Goal: Information Seeking & Learning: Find specific page/section

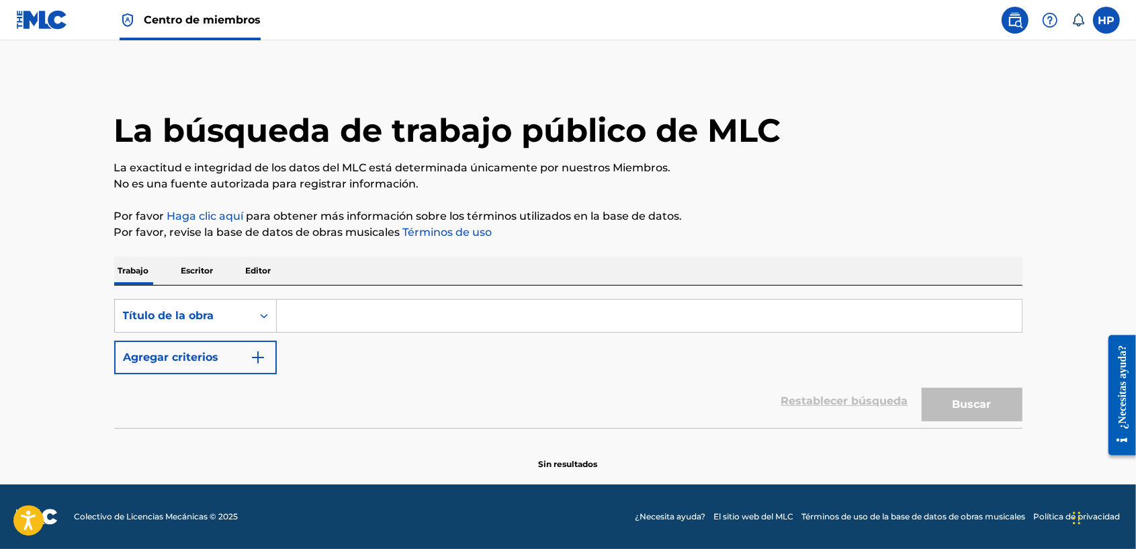
click at [191, 260] on p "Escritor" at bounding box center [197, 271] width 40 height 28
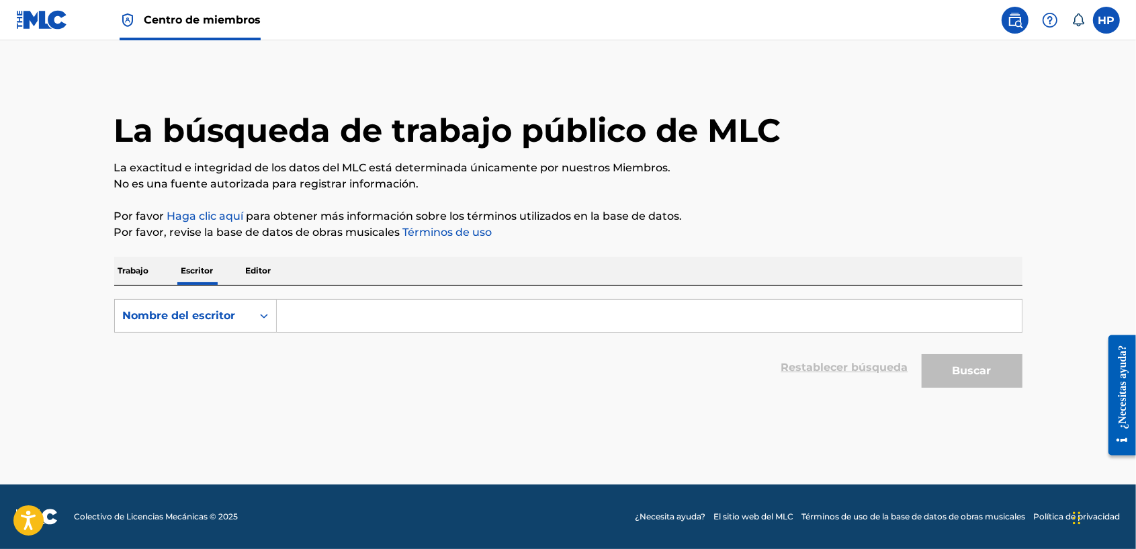
click at [254, 262] on p "Editor" at bounding box center [259, 271] width 34 height 28
drag, startPoint x: 153, startPoint y: 272, endPoint x: 143, endPoint y: 266, distance: 11.8
click at [144, 269] on div "Trabajo Escritor Editor" at bounding box center [568, 271] width 908 height 28
click at [1089, 26] on div "HP HP [PERSON_NAME] [EMAIL_ADDRESS][DOMAIN_NAME] Notification Preferences Profi…" at bounding box center [1056, 20] width 126 height 27
click at [1095, 22] on label at bounding box center [1106, 20] width 27 height 27
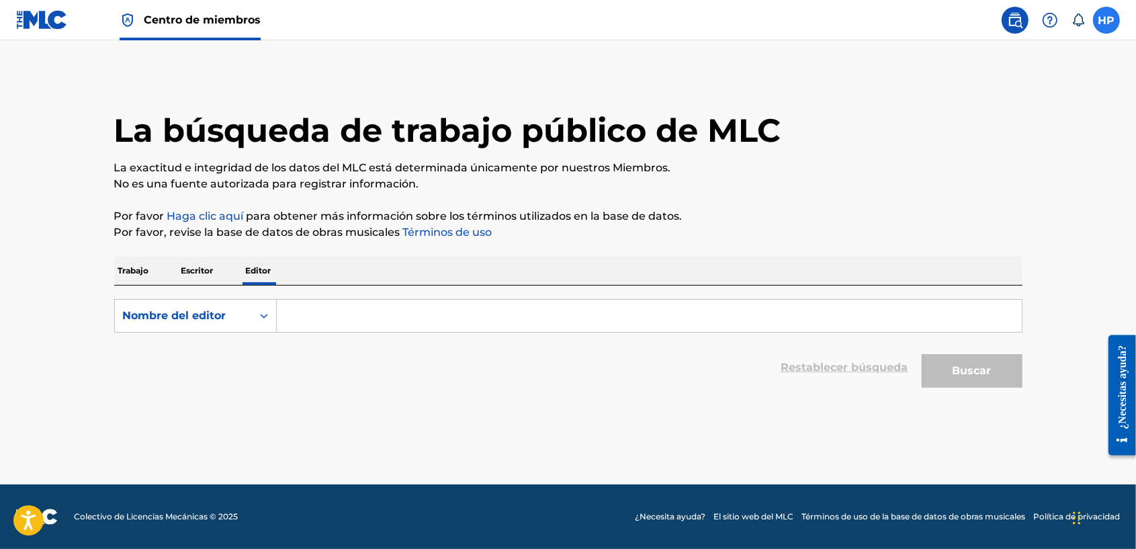
click at [1106, 20] on input "HP [PERSON_NAME] [EMAIL_ADDRESS][DOMAIN_NAME] Notification Preferences Profile …" at bounding box center [1106, 20] width 0 height 0
click at [976, 163] on link "Profile" at bounding box center [974, 167] width 27 height 12
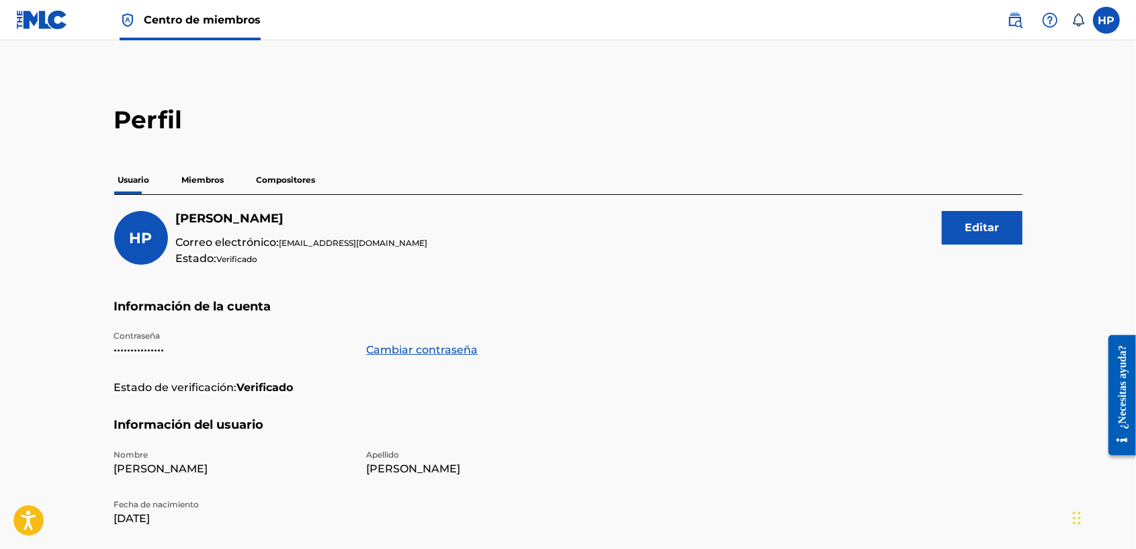
click at [48, 11] on img at bounding box center [42, 19] width 52 height 19
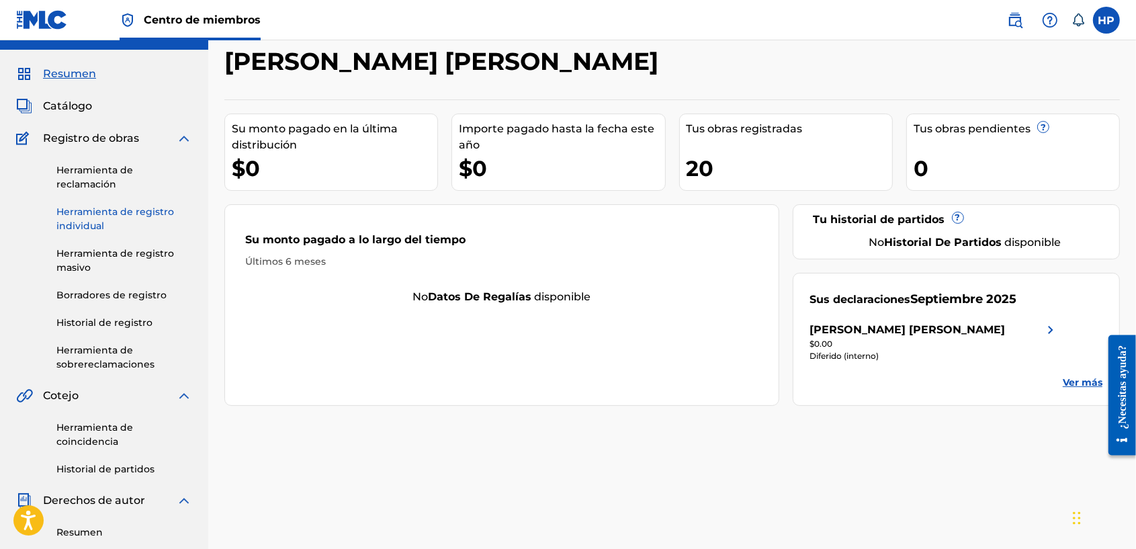
scroll to position [56, 0]
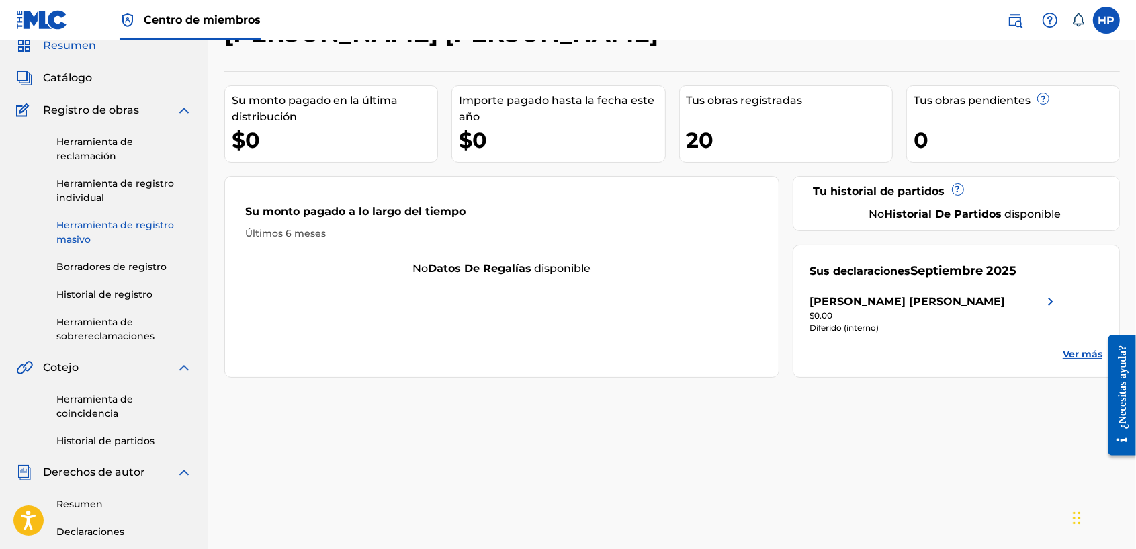
click at [123, 296] on link "Historial de registro" at bounding box center [124, 294] width 136 height 14
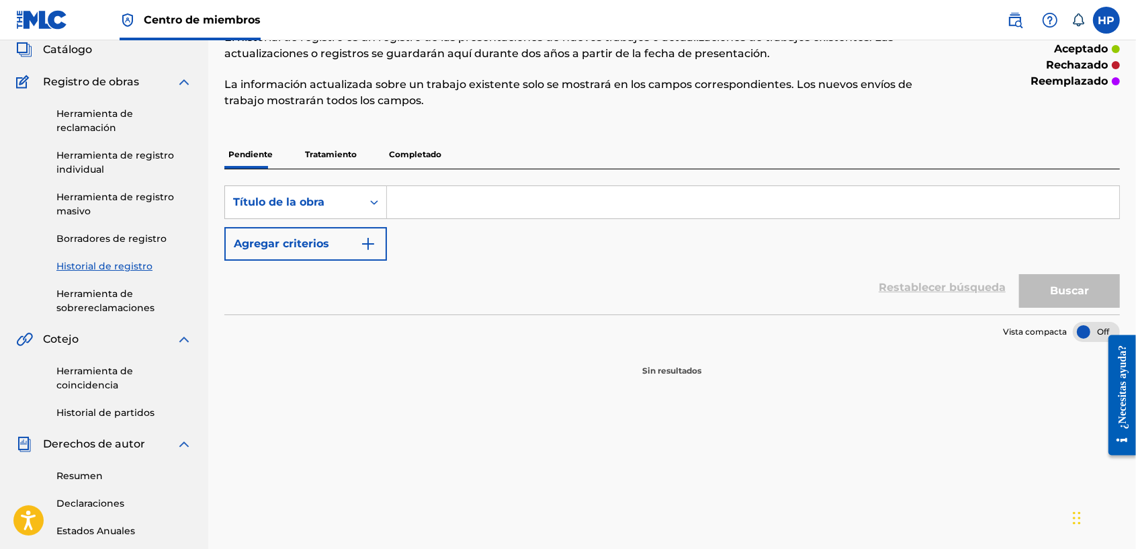
scroll to position [56, 0]
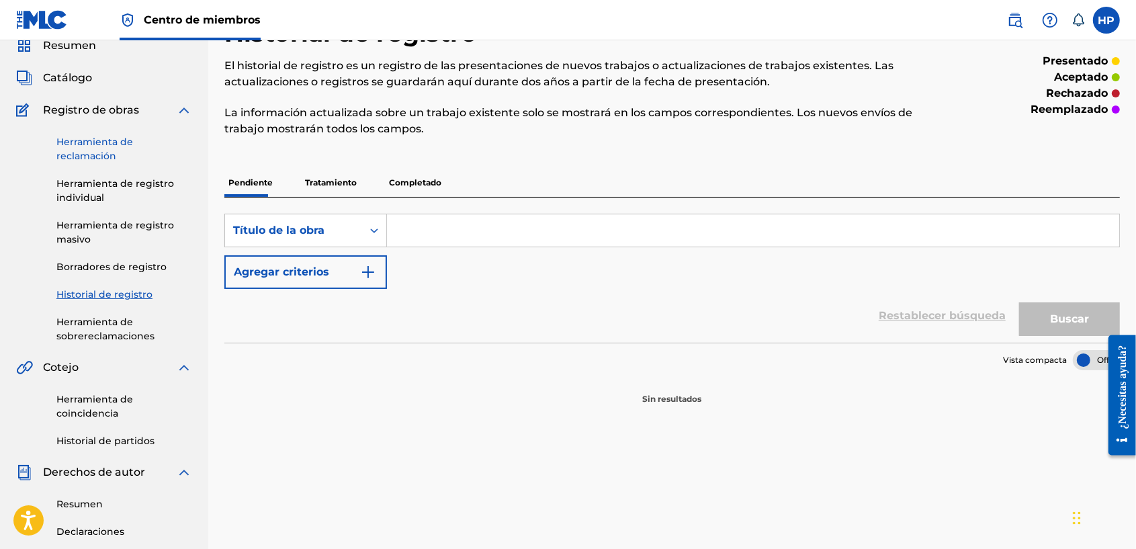
click at [89, 144] on link "Herramienta de reclamación" at bounding box center [124, 149] width 136 height 28
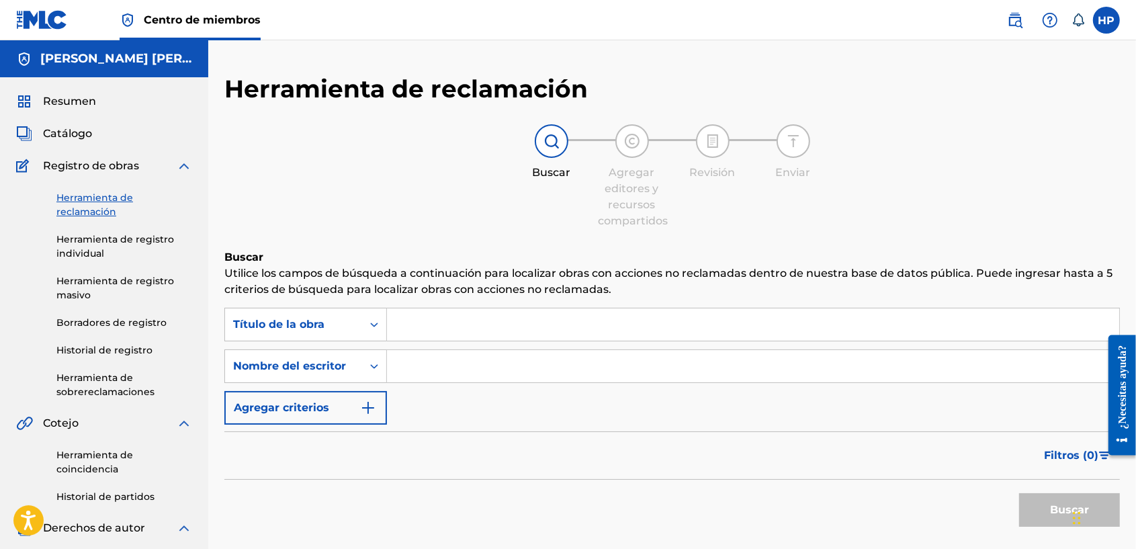
click at [72, 243] on link "Herramienta de registro individual" at bounding box center [124, 246] width 136 height 28
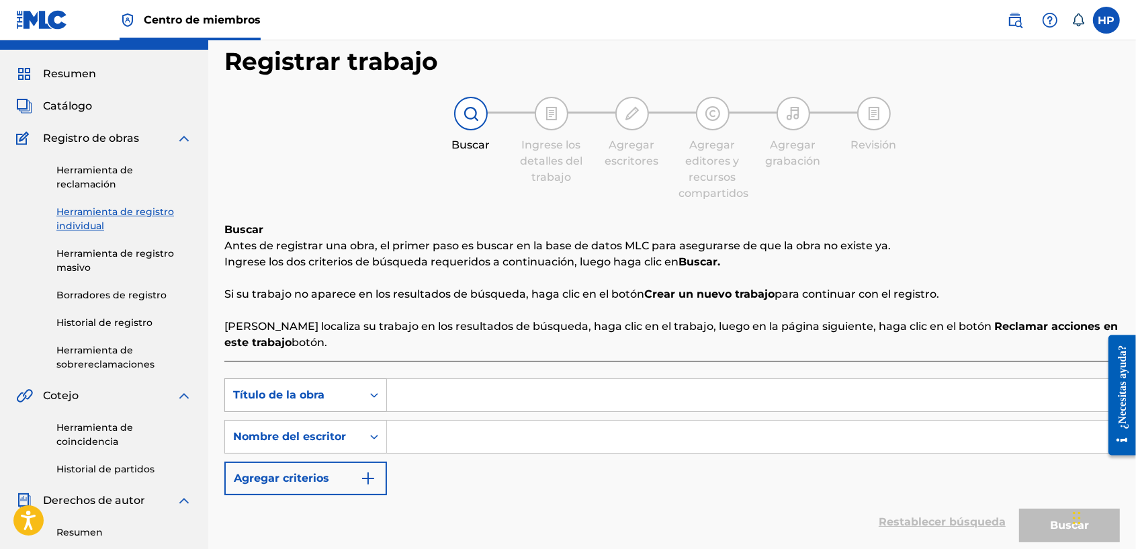
scroll to position [168, 0]
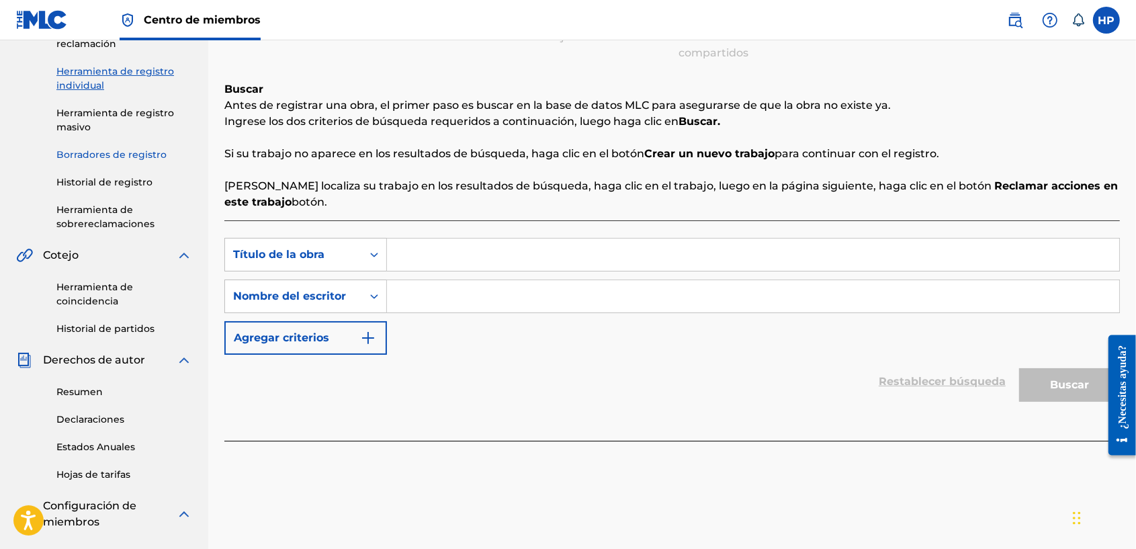
click at [88, 159] on link "Borradores de registro" at bounding box center [124, 155] width 136 height 14
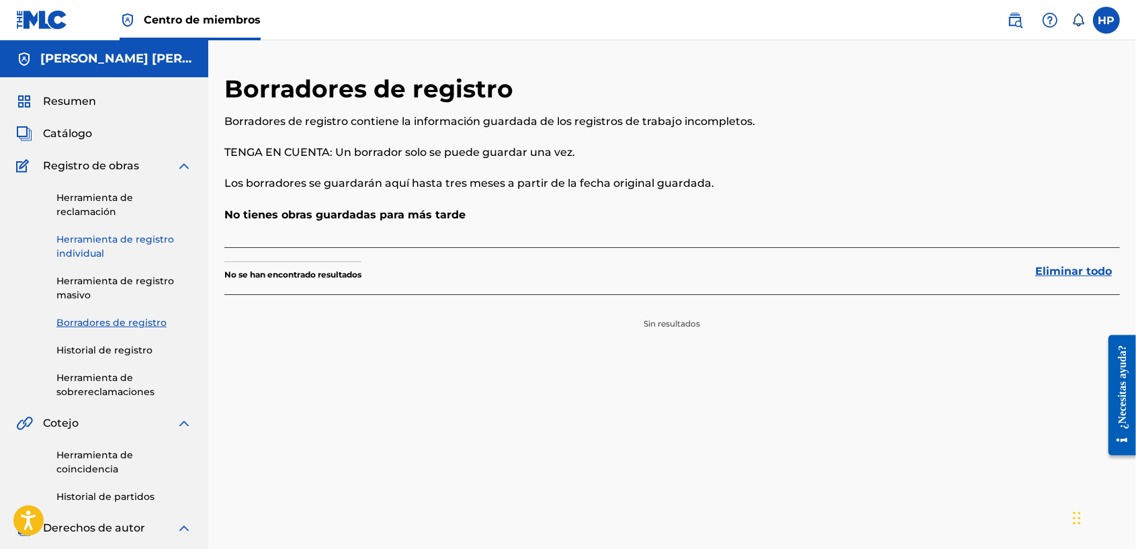
scroll to position [140, 0]
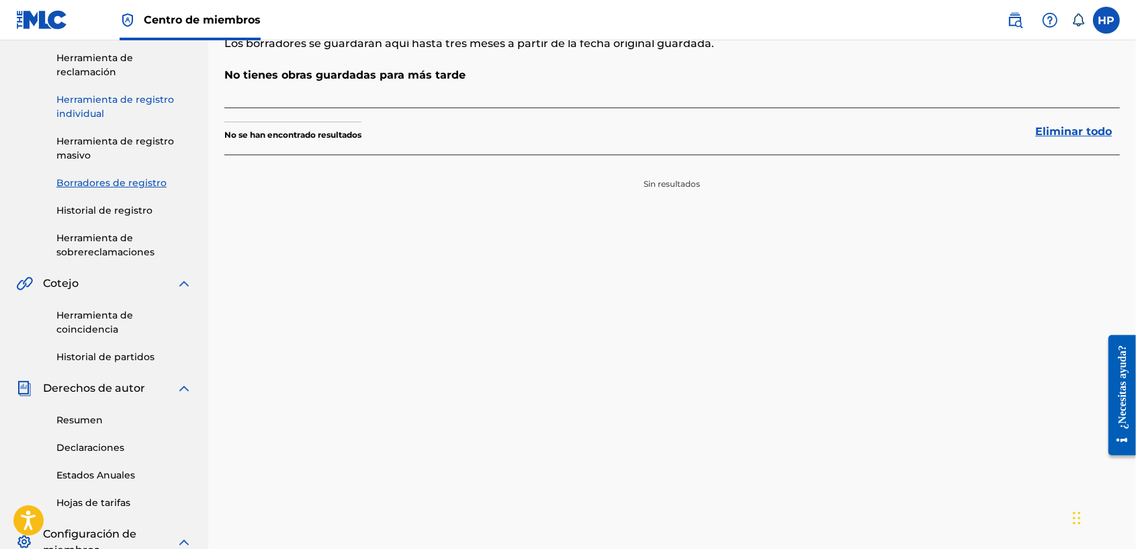
click at [102, 120] on link "Herramienta de registro individual" at bounding box center [124, 107] width 136 height 28
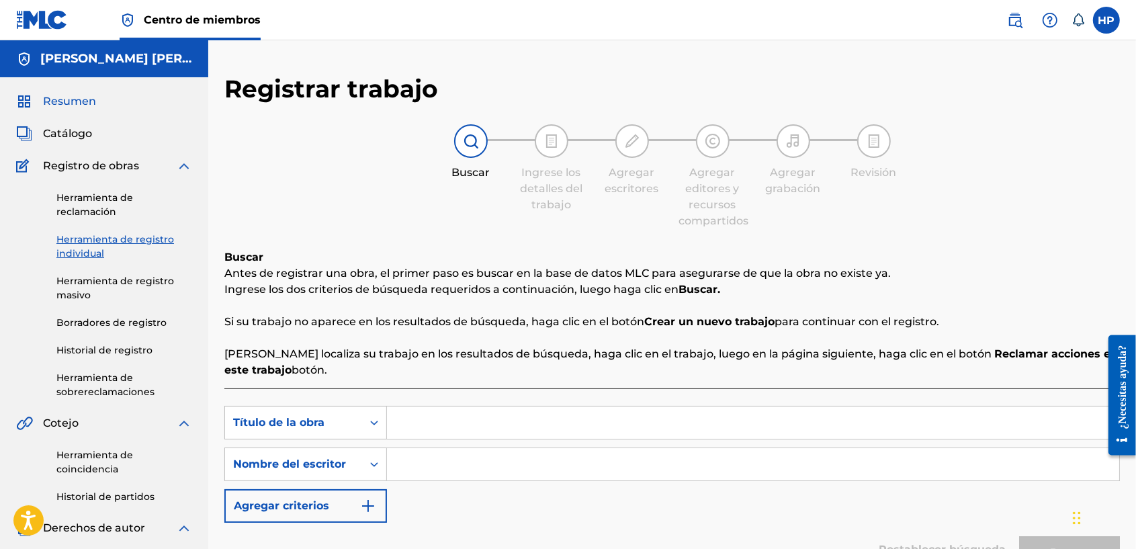
click at [85, 105] on span "Resumen" at bounding box center [69, 101] width 53 height 16
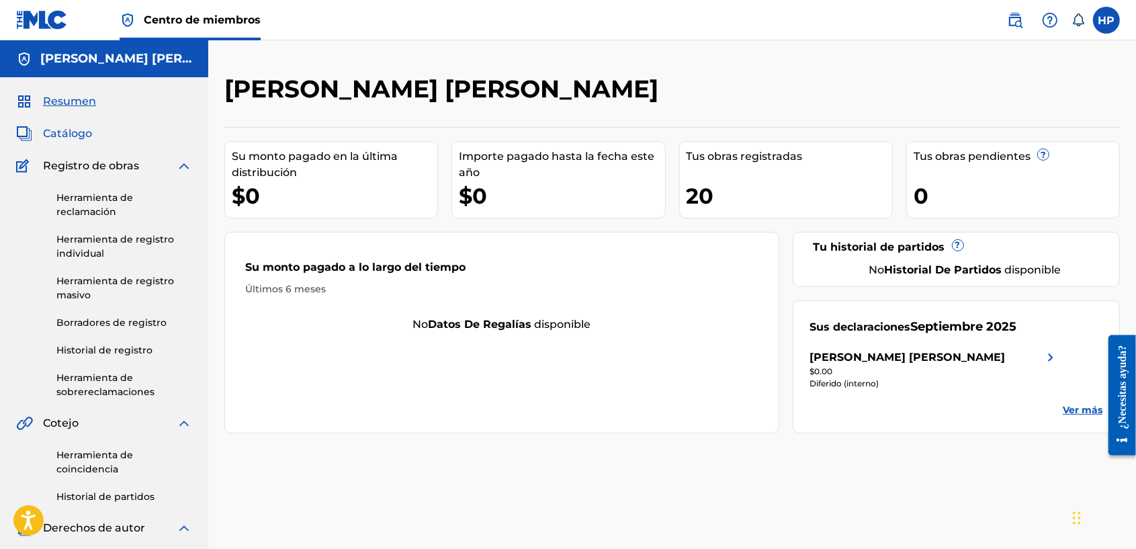
click at [62, 133] on span "Catálogo" at bounding box center [67, 134] width 49 height 16
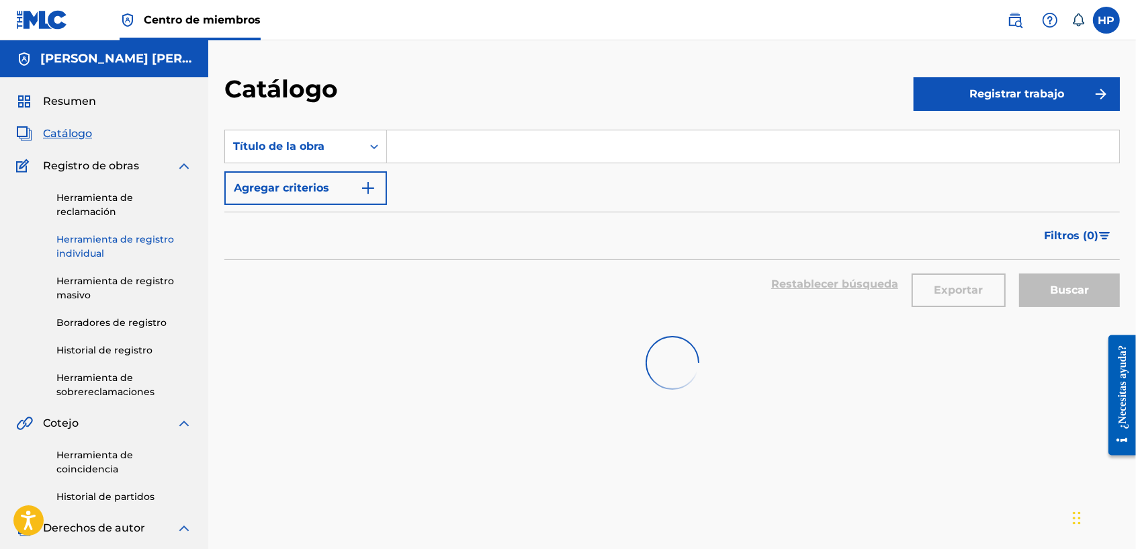
click at [143, 240] on link "Herramienta de registro individual" at bounding box center [124, 246] width 136 height 28
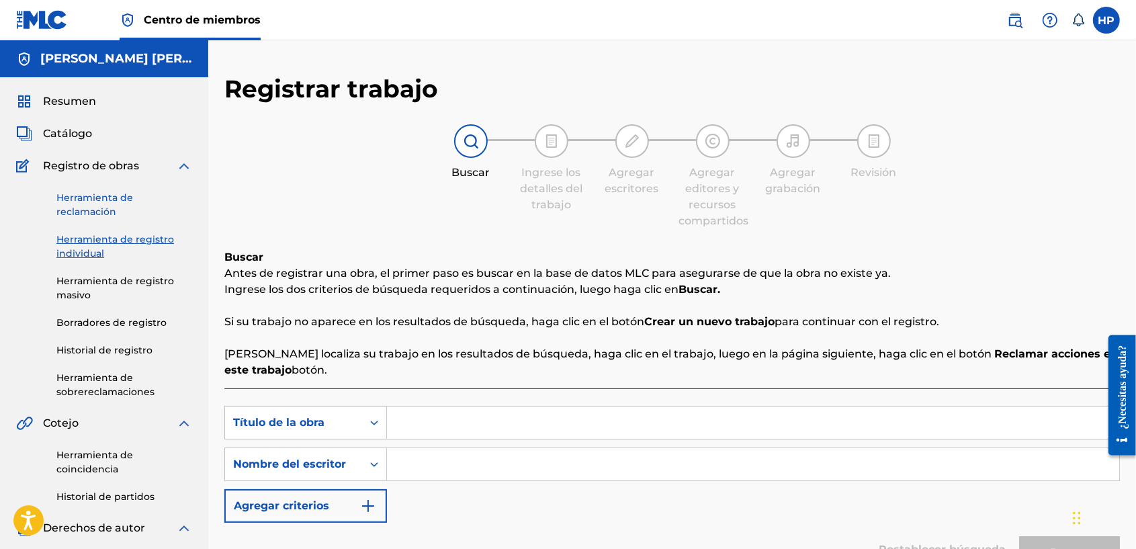
click at [81, 202] on link "Herramienta de reclamación" at bounding box center [124, 205] width 136 height 28
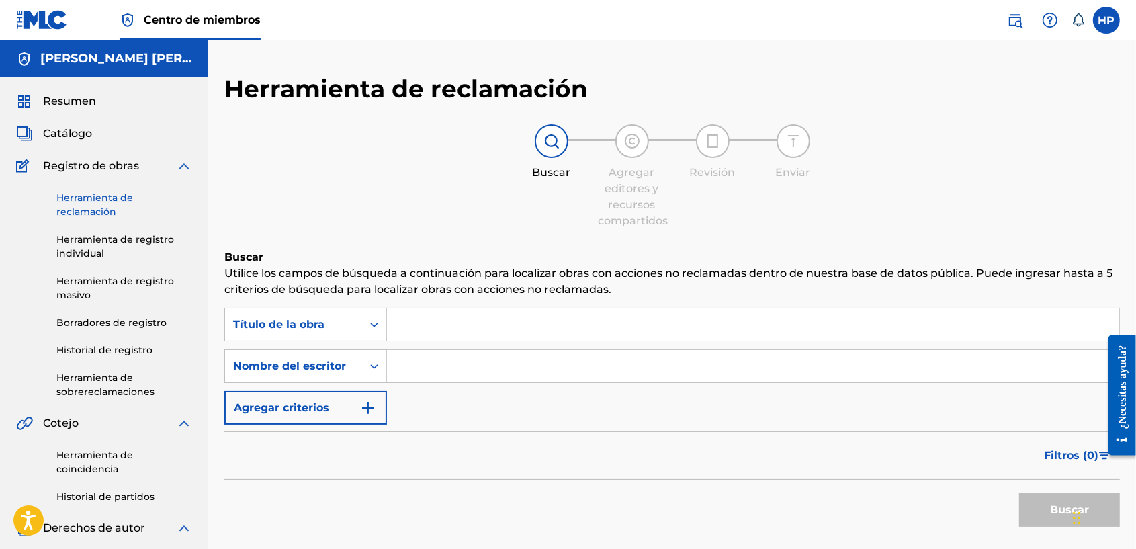
click at [78, 144] on div "Resumen Catálogo Registro de obras Herramienta de reclamación Herramienta de re…" at bounding box center [104, 466] width 208 height 778
click at [75, 136] on span "Catálogo" at bounding box center [67, 134] width 49 height 16
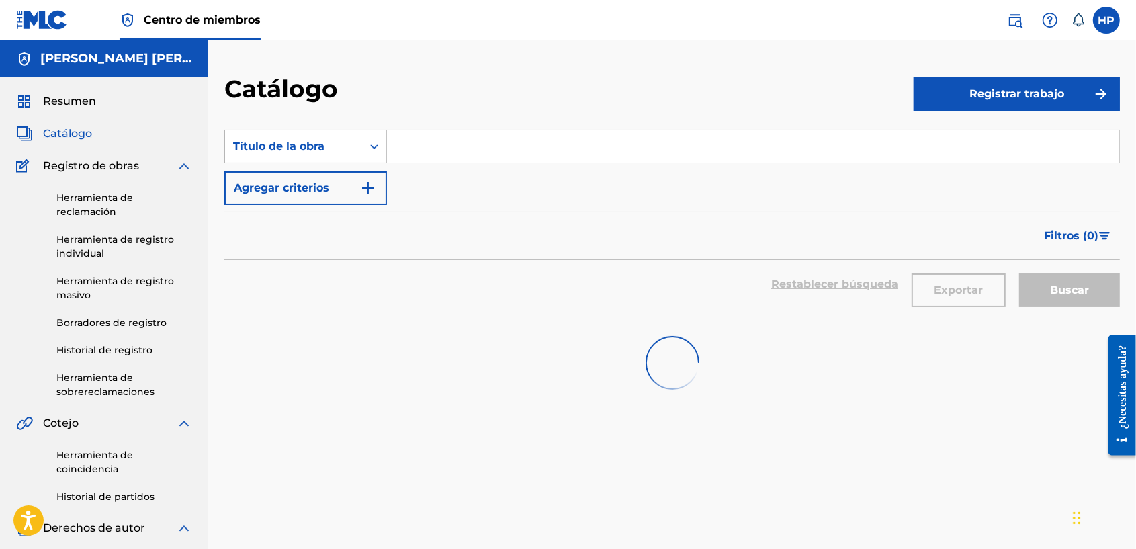
click at [367, 148] on icon "Formulario de búsqueda" at bounding box center [373, 146] width 13 height 13
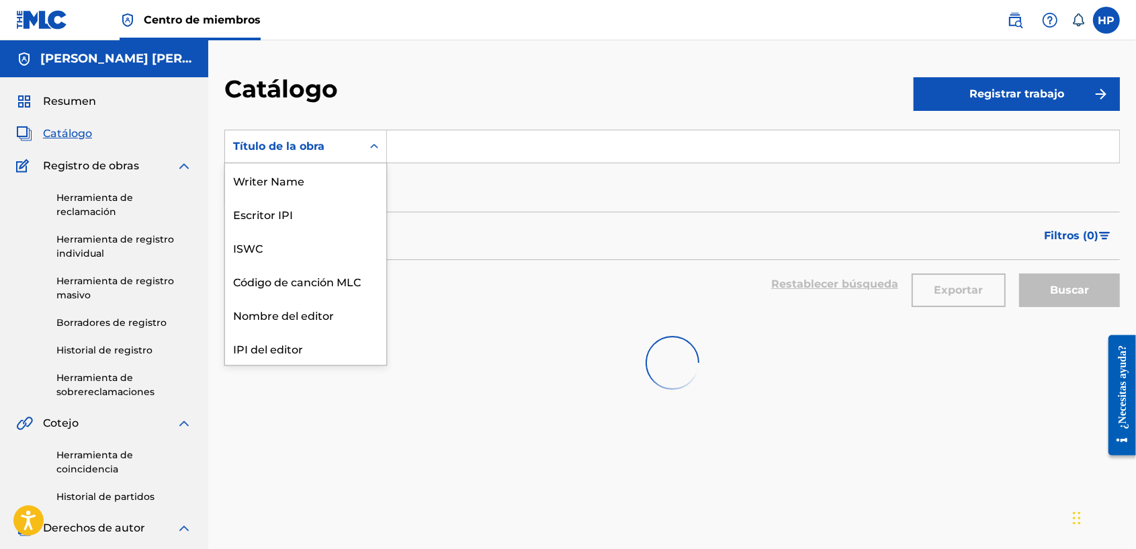
scroll to position [202, 0]
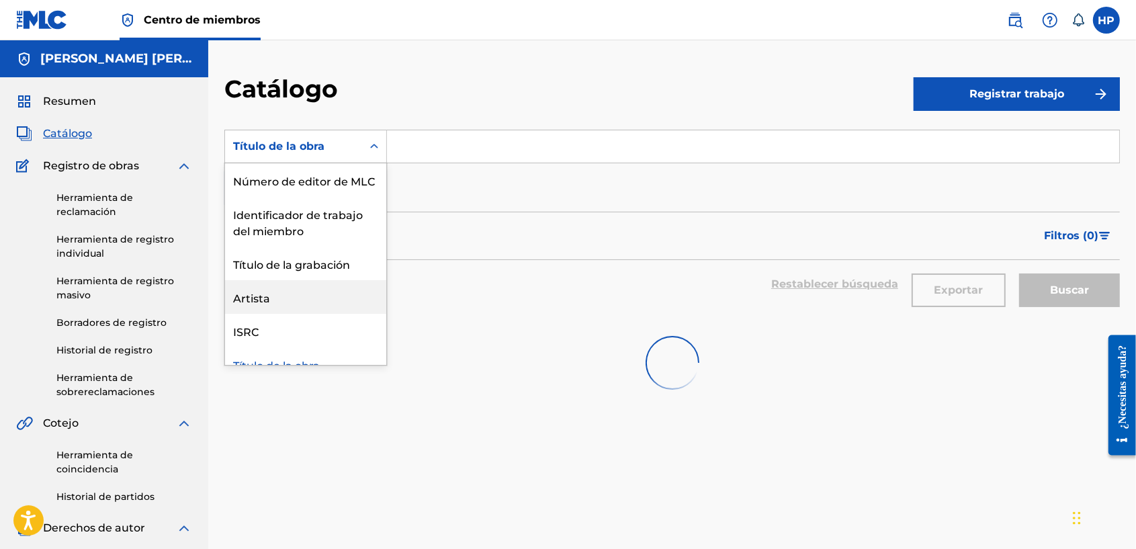
click at [276, 320] on div at bounding box center [671, 363] width 895 height 86
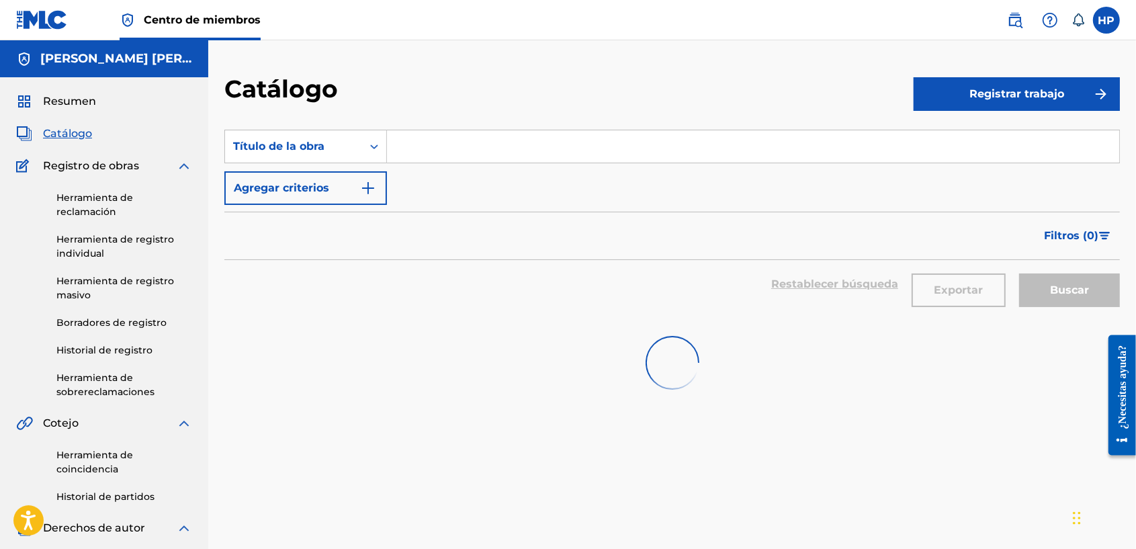
click at [487, 133] on input "Formulario de búsqueda" at bounding box center [753, 146] width 732 height 32
type input "[PERSON_NAME] el cadete"
click at [545, 150] on input "[PERSON_NAME] el cadete" at bounding box center [753, 146] width 732 height 32
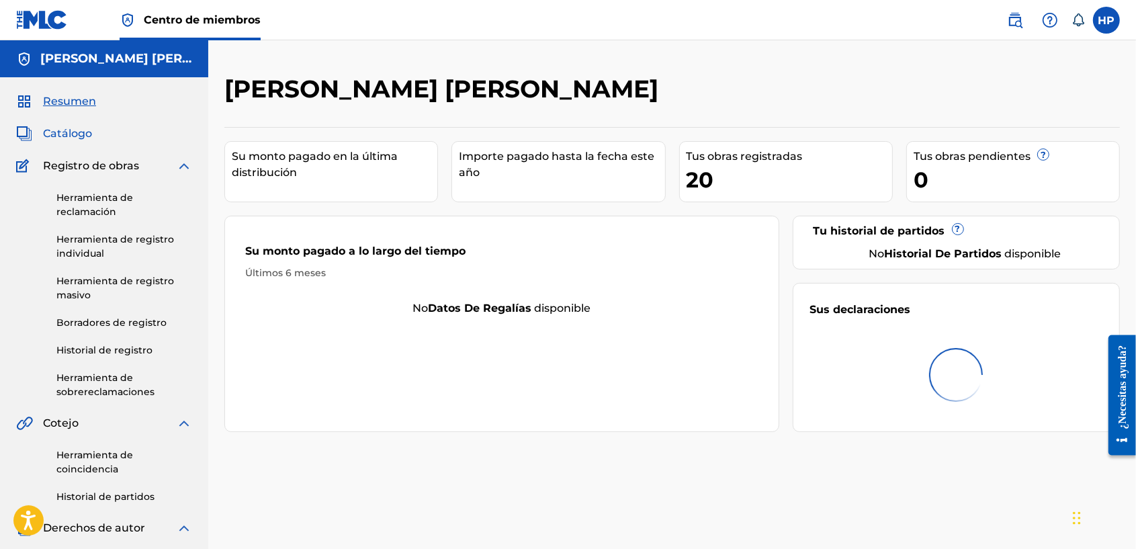
click at [75, 133] on span "Catálogo" at bounding box center [67, 134] width 49 height 16
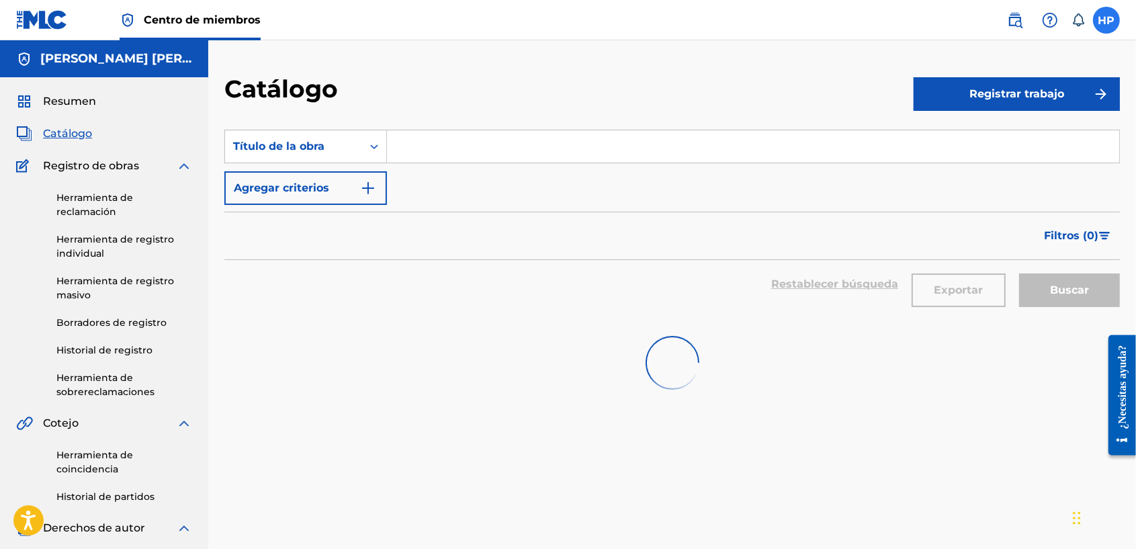
click at [1096, 24] on label at bounding box center [1106, 20] width 27 height 27
click at [1106, 20] on input "HP [PERSON_NAME] [EMAIL_ADDRESS][DOMAIN_NAME] Notification Preferences Profile …" at bounding box center [1106, 20] width 0 height 0
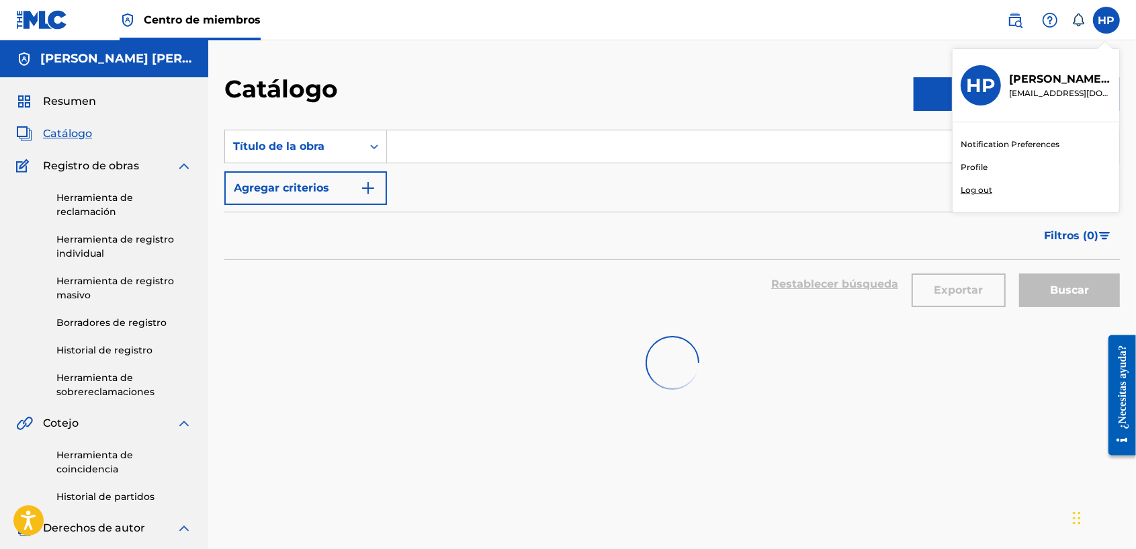
click at [966, 192] on p "Log out" at bounding box center [977, 190] width 32 height 12
click at [1106, 20] on input "HP [PERSON_NAME] [EMAIL_ADDRESS][DOMAIN_NAME] Notification Preferences Profile …" at bounding box center [1106, 20] width 0 height 0
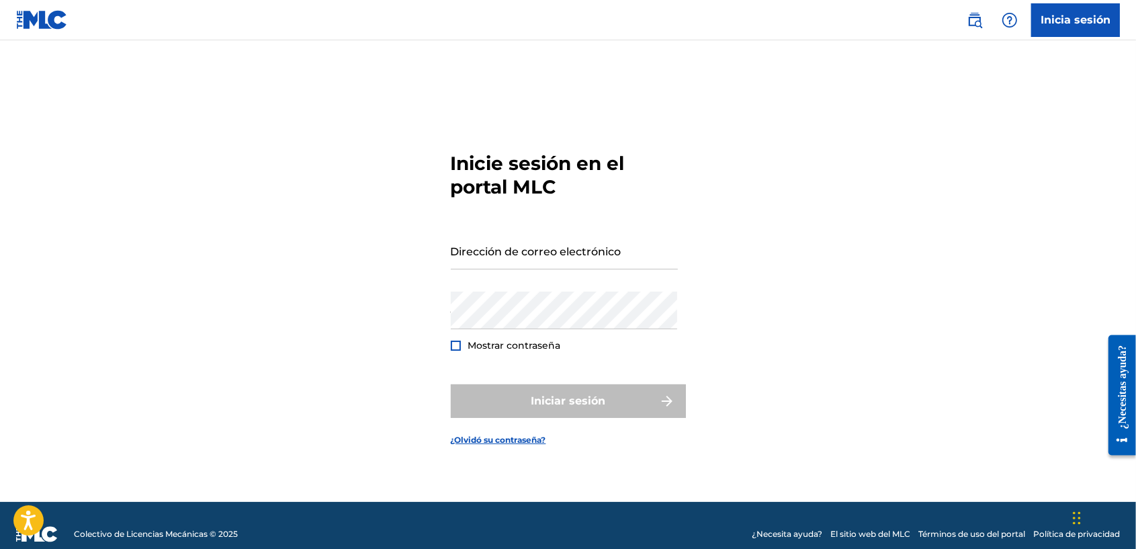
type input "[EMAIL_ADDRESS][DOMAIN_NAME]"
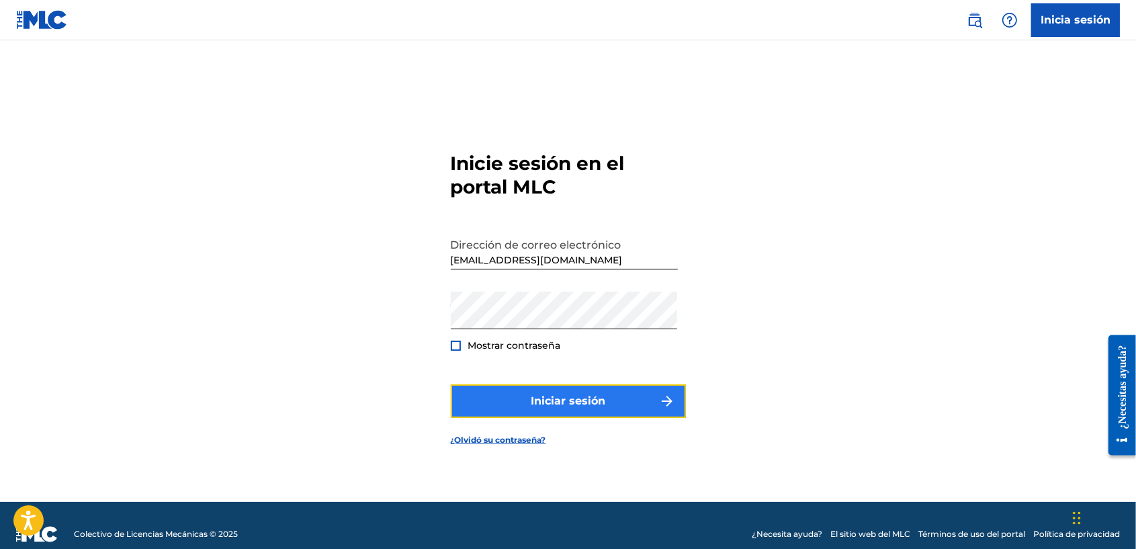
click at [629, 404] on button "Iniciar sesión" at bounding box center [568, 401] width 235 height 34
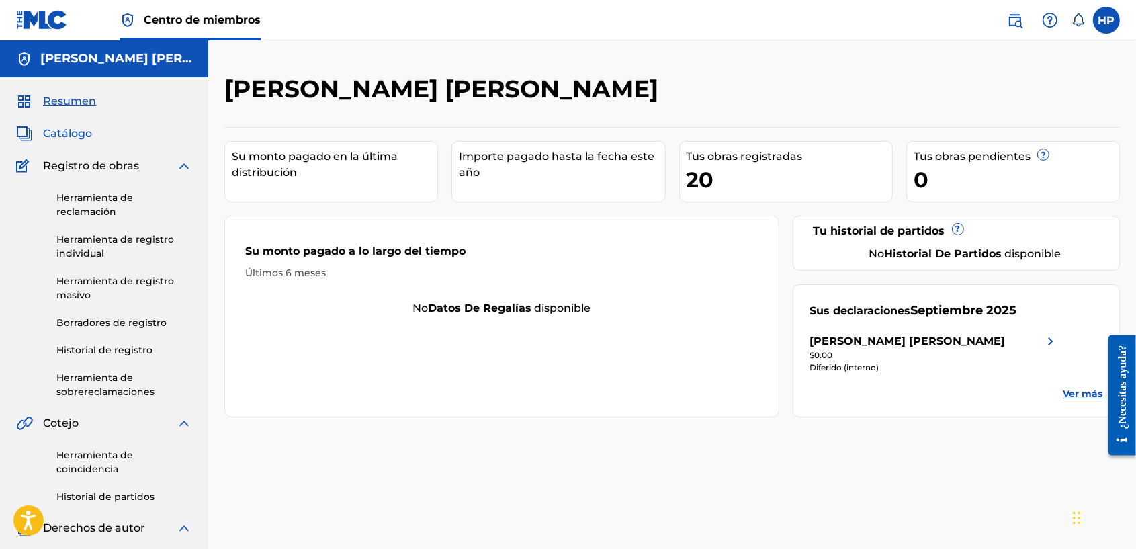
click at [73, 134] on span "Catálogo" at bounding box center [67, 134] width 49 height 16
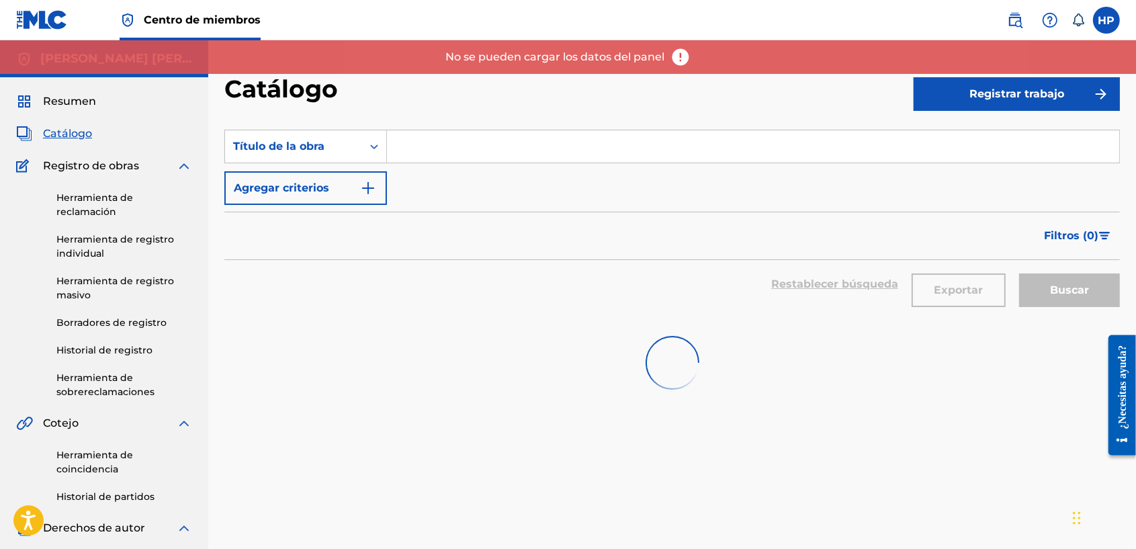
click at [677, 52] on img at bounding box center [680, 57] width 20 height 20
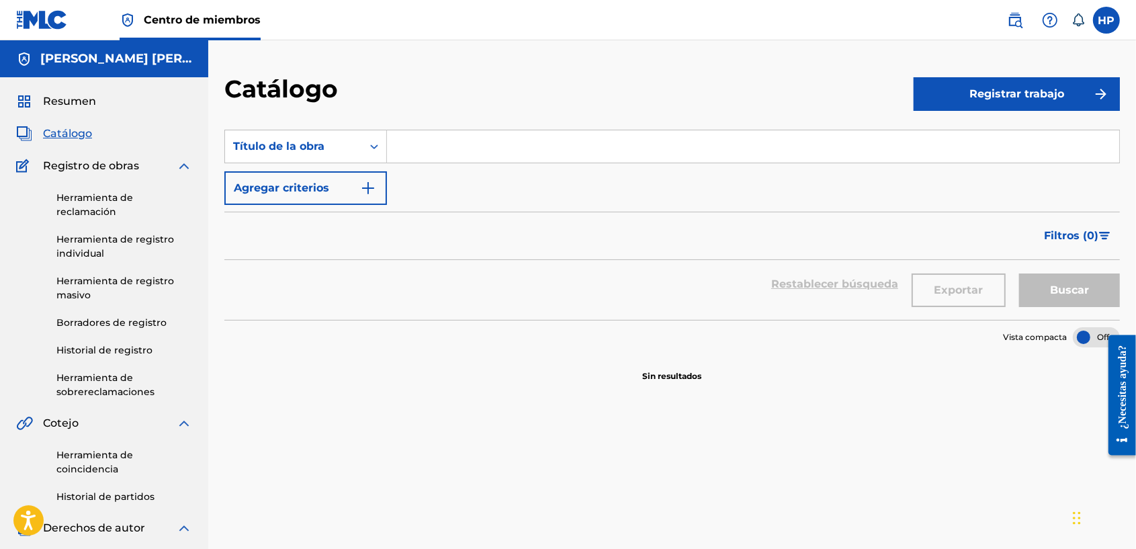
scroll to position [84, 0]
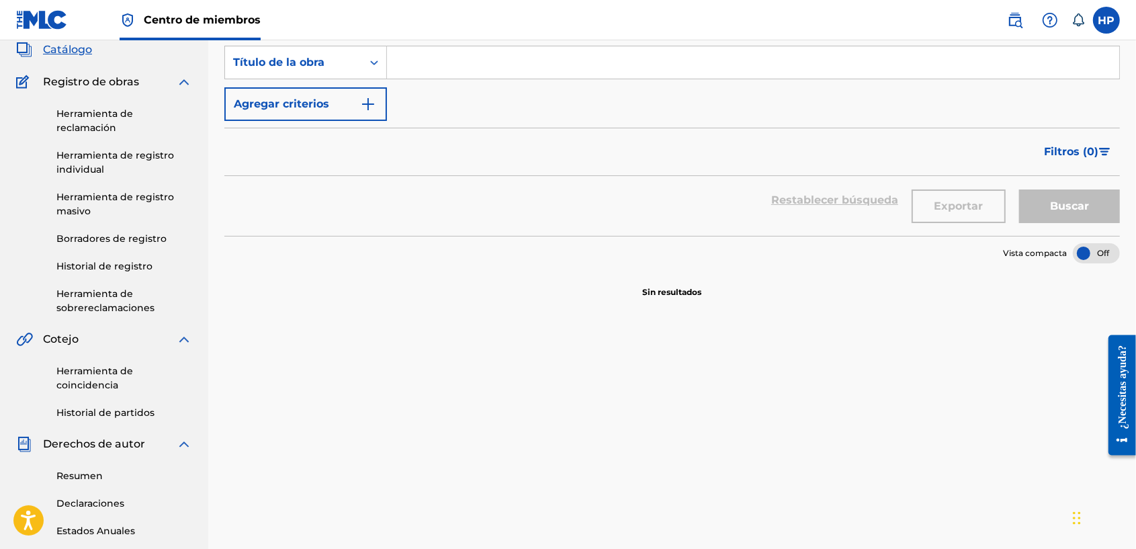
click at [75, 50] on span "Catálogo" at bounding box center [67, 50] width 49 height 16
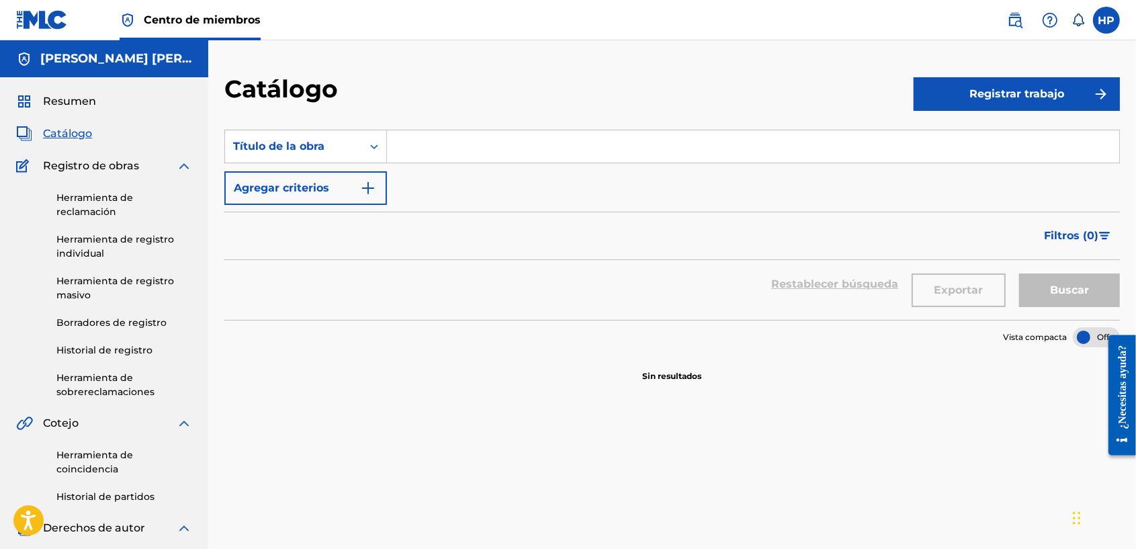
click at [76, 136] on span "Catálogo" at bounding box center [67, 134] width 49 height 16
click at [81, 104] on span "Resumen" at bounding box center [69, 101] width 53 height 16
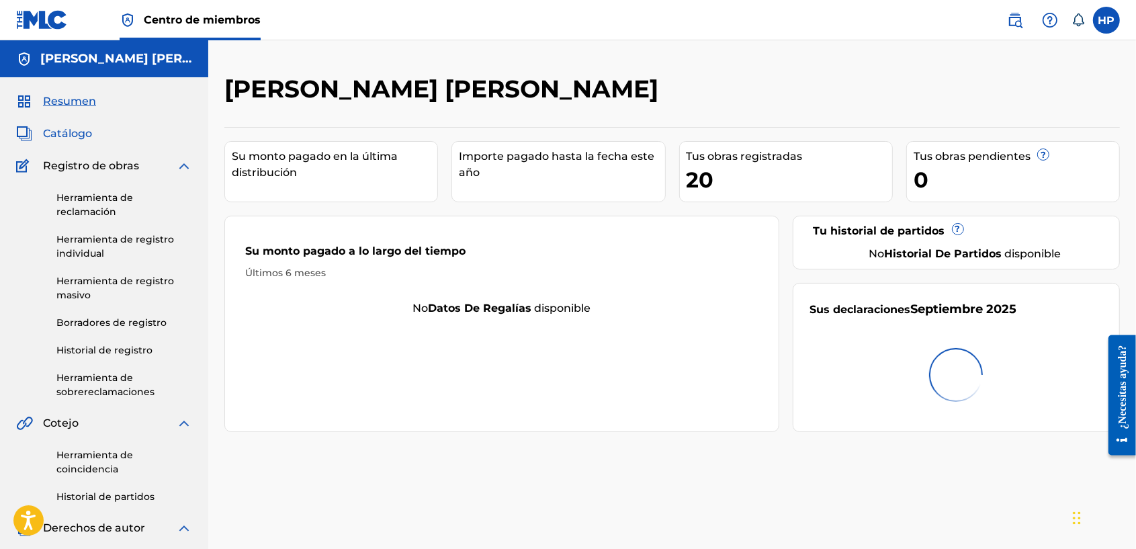
click at [83, 134] on span "Catálogo" at bounding box center [67, 134] width 49 height 16
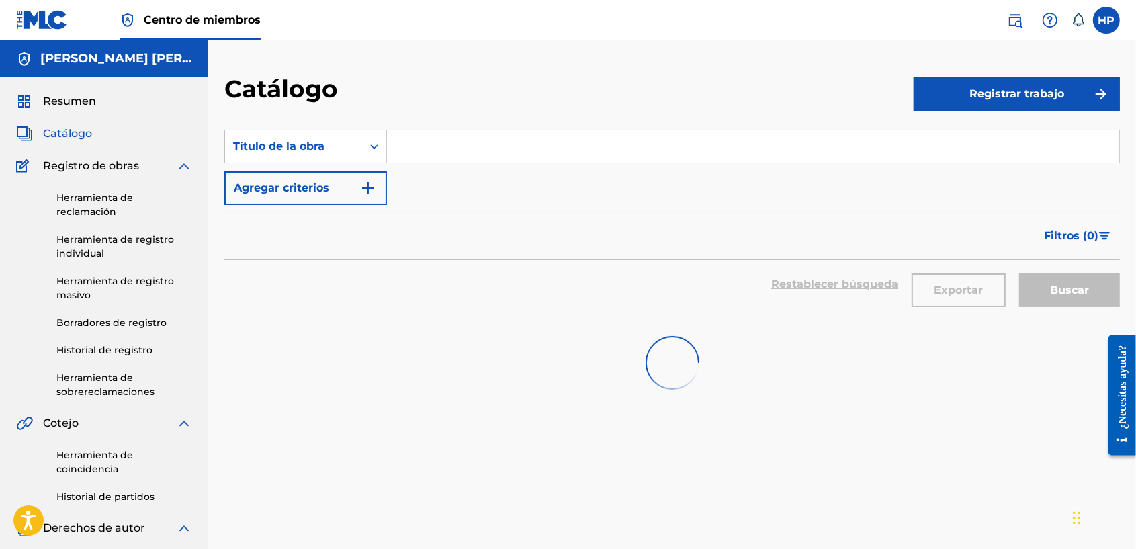
click at [501, 148] on input "Formulario de búsqueda" at bounding box center [753, 146] width 732 height 32
type input "[PERSON_NAME] el cadete"
click at [378, 140] on icon "Formulario de búsqueda" at bounding box center [373, 146] width 13 height 13
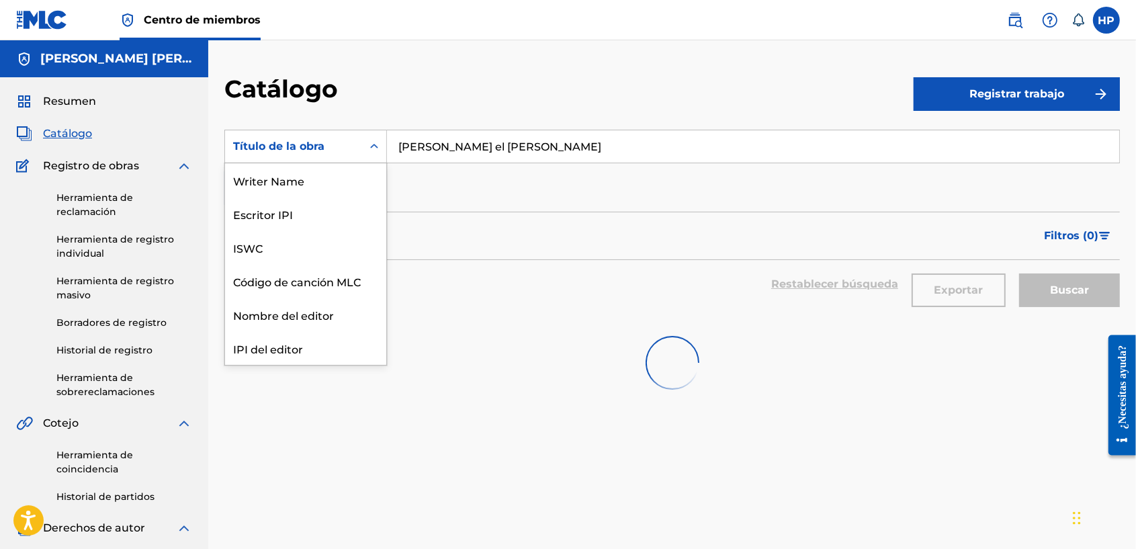
scroll to position [202, 0]
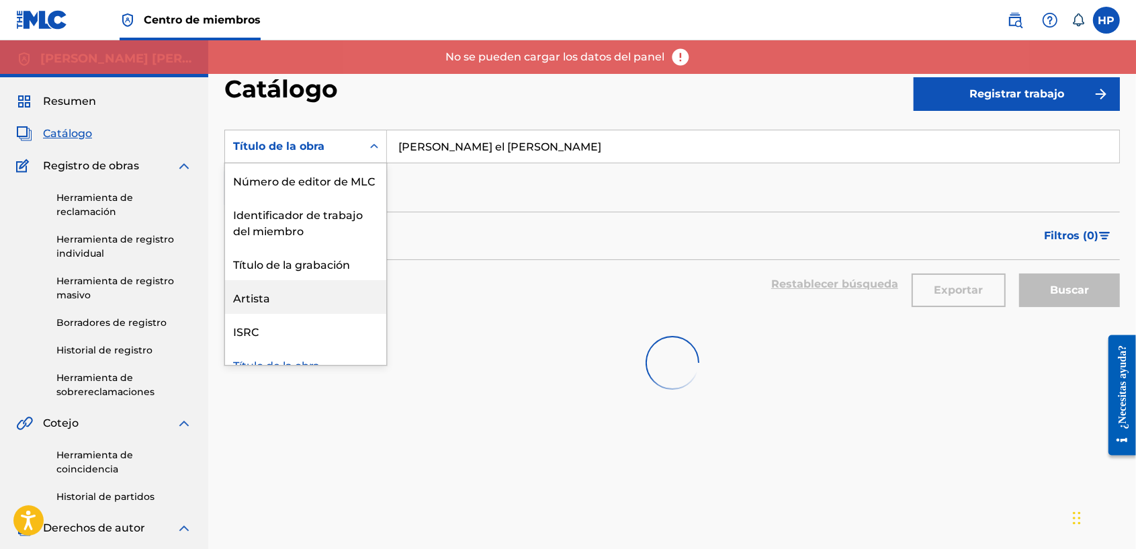
click at [267, 314] on div "Artista" at bounding box center [305, 297] width 161 height 34
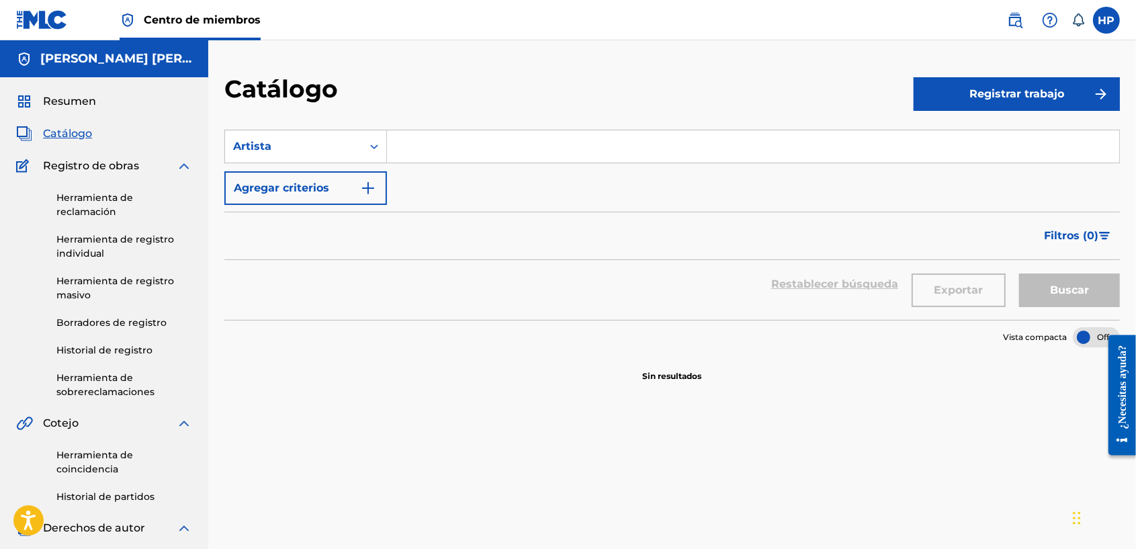
click at [492, 133] on input "Formulario de búsqueda" at bounding box center [753, 146] width 732 height 32
type input "[PERSON_NAME] el cadete"
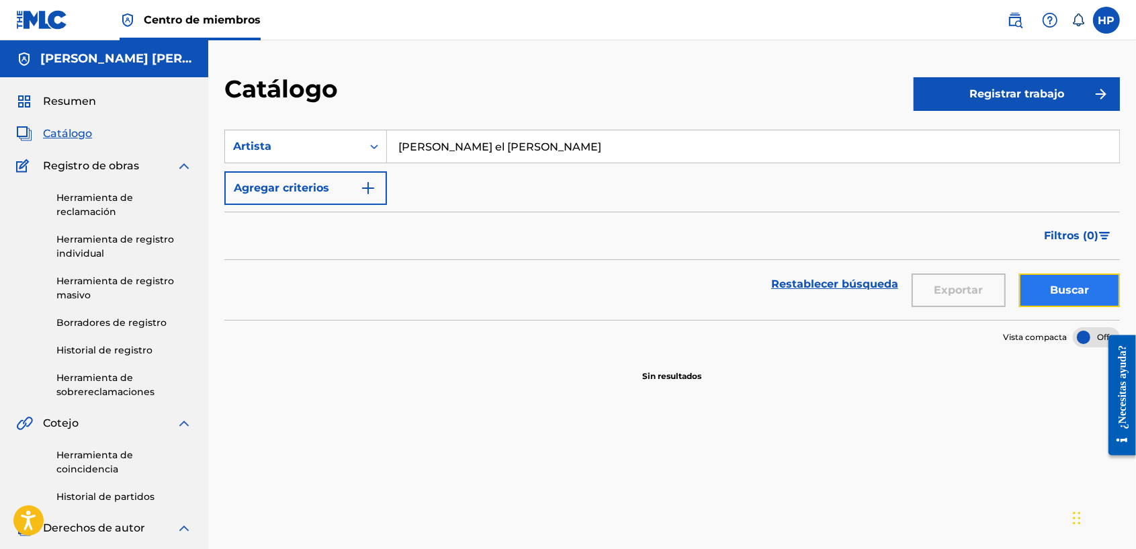
click at [1061, 282] on button "Buscar" at bounding box center [1069, 290] width 101 height 34
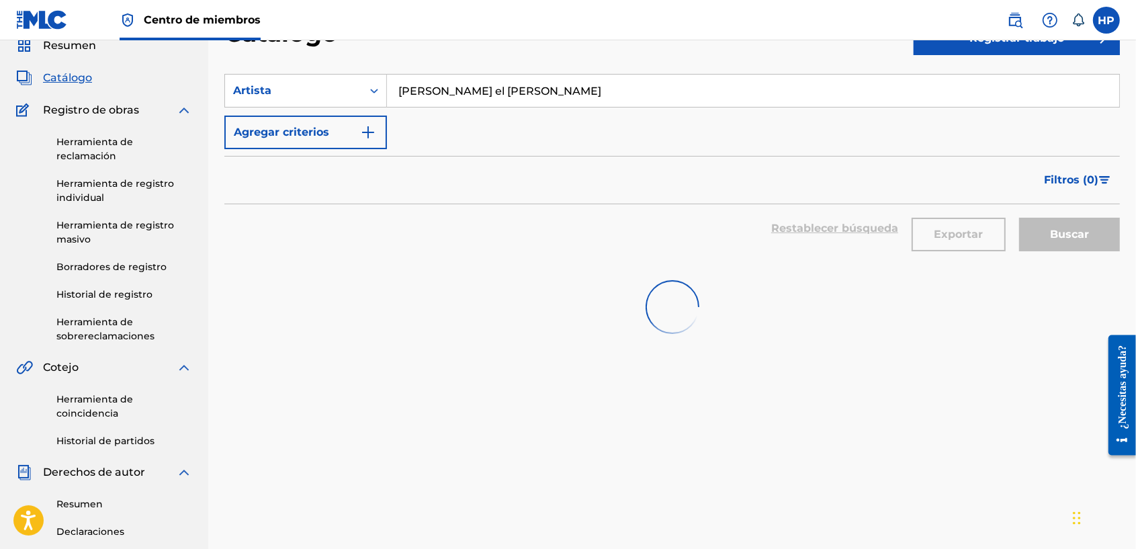
scroll to position [0, 0]
